Goal: Use online tool/utility: Use online tool/utility

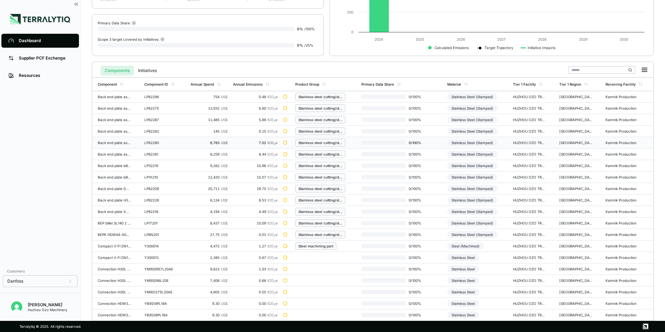
scroll to position [162, 0]
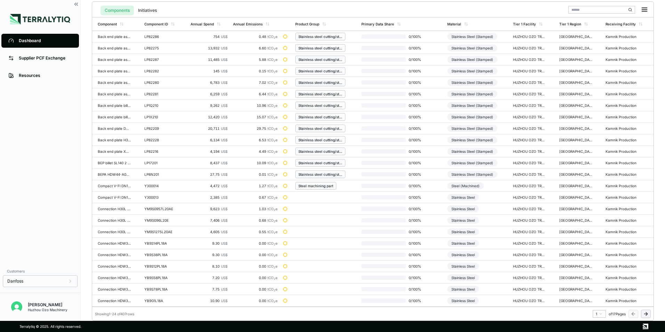
click at [646, 312] on icon at bounding box center [646, 314] width 6 height 6
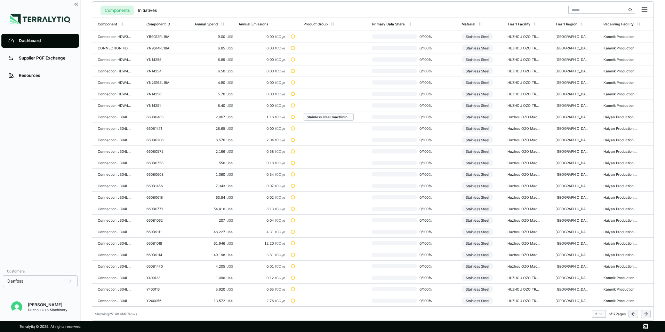
click at [646, 312] on icon at bounding box center [646, 314] width 6 height 6
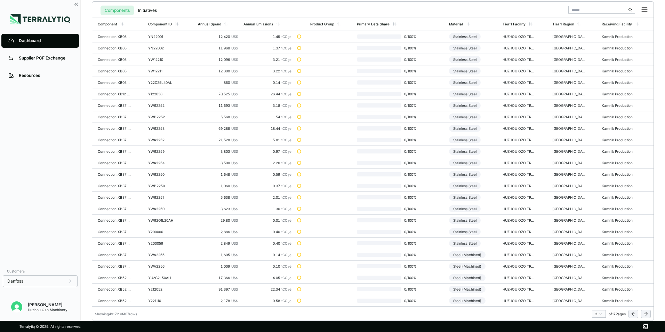
click at [646, 312] on icon at bounding box center [646, 314] width 6 height 6
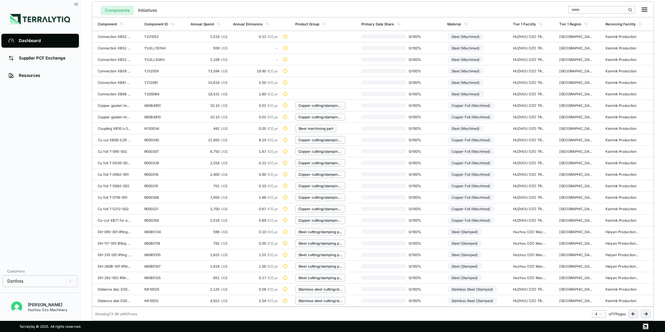
click at [630, 315] on button at bounding box center [634, 314] width 10 height 8
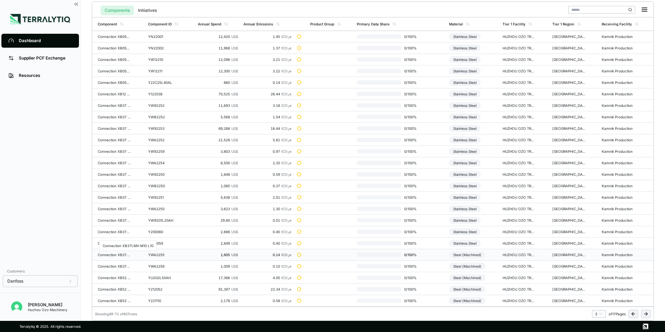
click at [124, 256] on div "Connection XB37LMH M10 L10" at bounding box center [114, 255] width 33 height 4
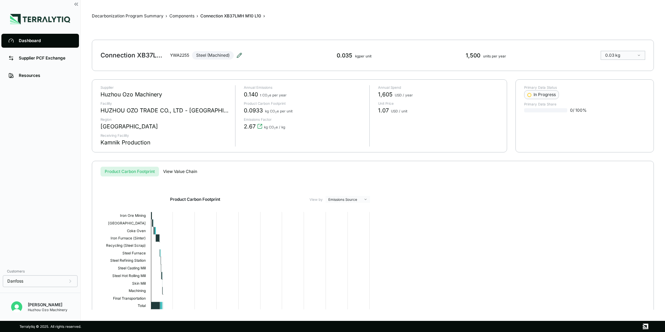
click at [240, 55] on icon at bounding box center [240, 56] width 6 height 6
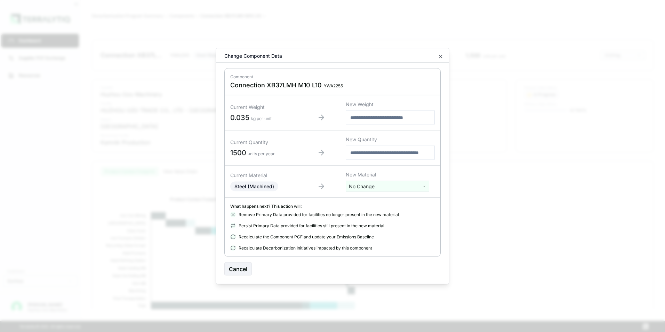
click at [378, 189] on html "Dashboard Supplier PCF Exchange Resources Customers Danfoss [PERSON_NAME] Huzho…" at bounding box center [332, 166] width 665 height 332
type input "****"
click at [375, 211] on div "Stainless Steel" at bounding box center [388, 212] width 80 height 10
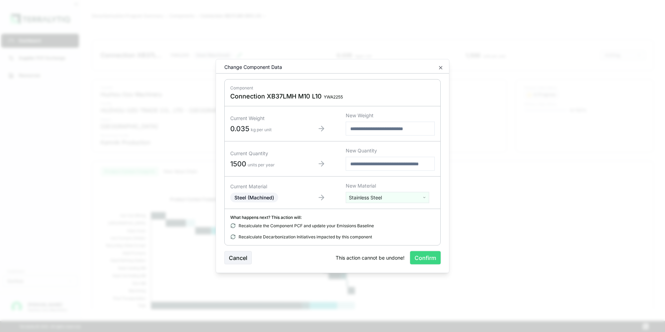
click at [428, 254] on button "Confirm" at bounding box center [425, 257] width 31 height 13
